Goal: Navigation & Orientation: Find specific page/section

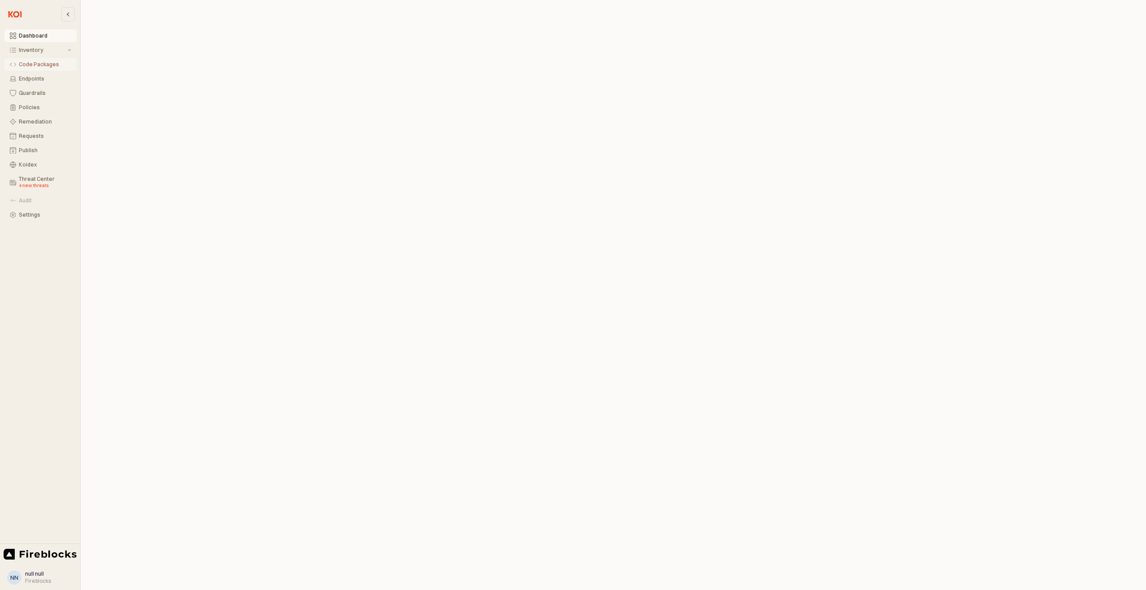
click at [12, 64] on icon "Code Packages" at bounding box center [13, 64] width 6 height 6
click at [59, 51] on div "Inventory" at bounding box center [42, 50] width 47 height 6
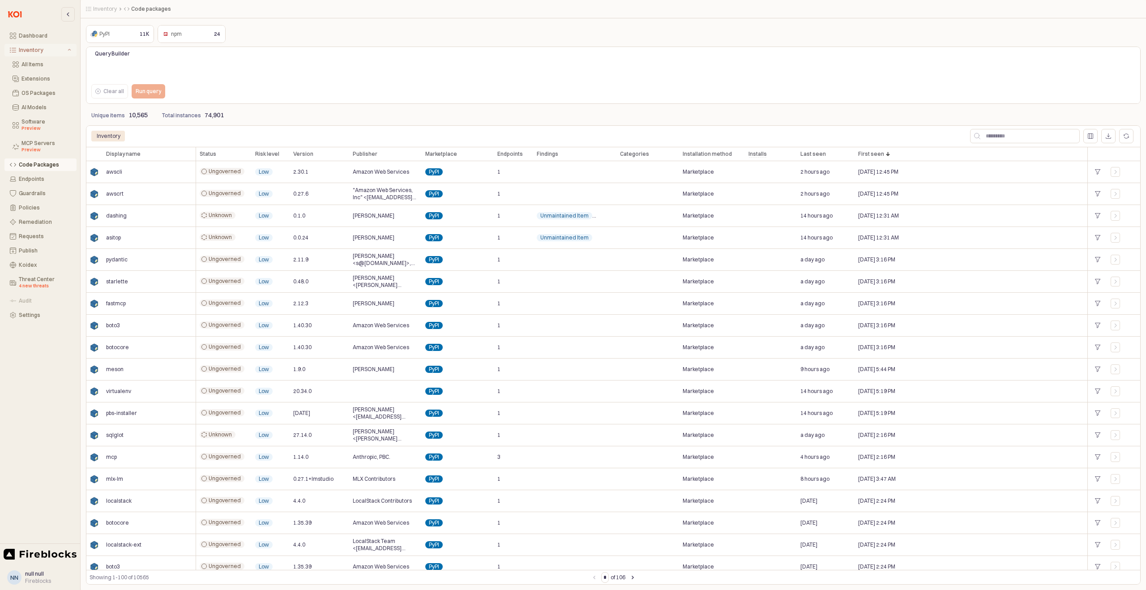
click at [59, 51] on div "Inventory" at bounding box center [42, 50] width 47 height 6
click at [52, 128] on div "Preview" at bounding box center [46, 128] width 50 height 7
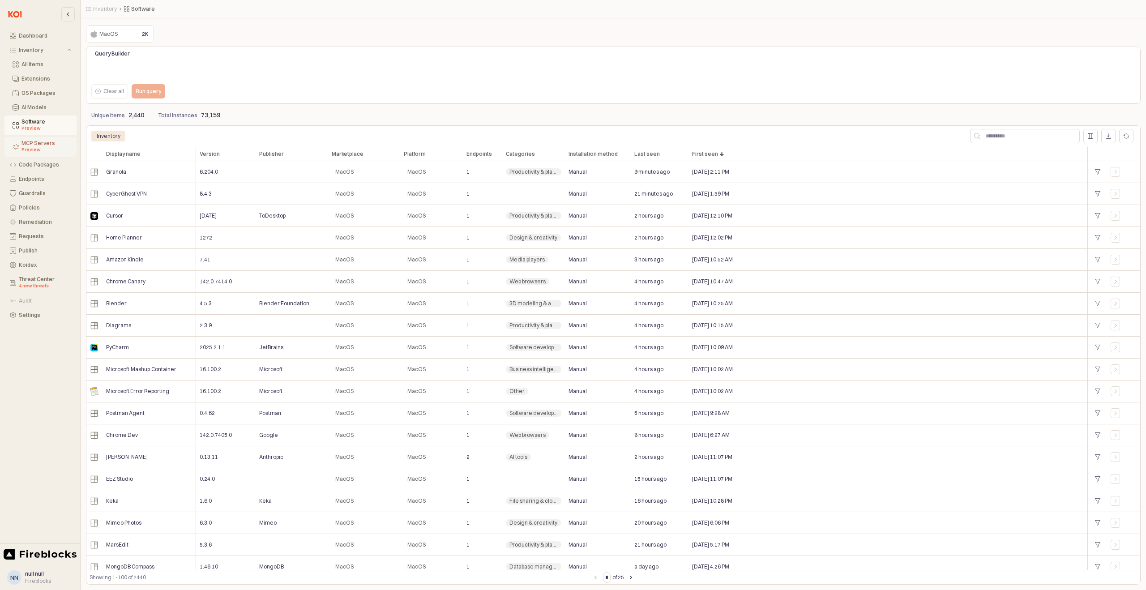
click at [43, 144] on div "MCP Servers Preview" at bounding box center [46, 146] width 50 height 13
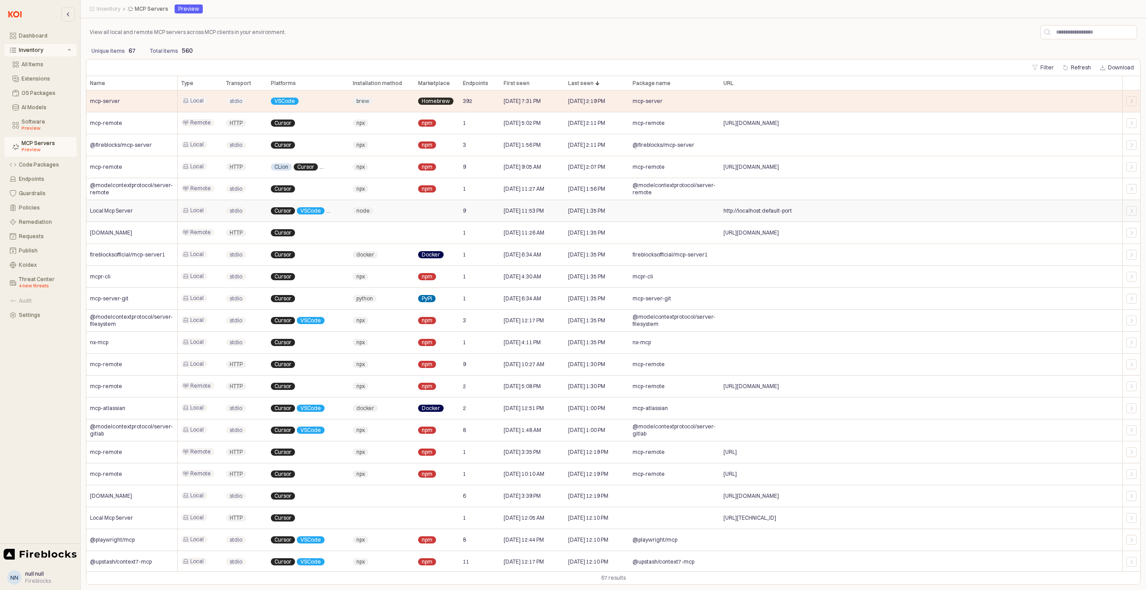
scroll to position [989, 0]
